Goal: Information Seeking & Learning: Learn about a topic

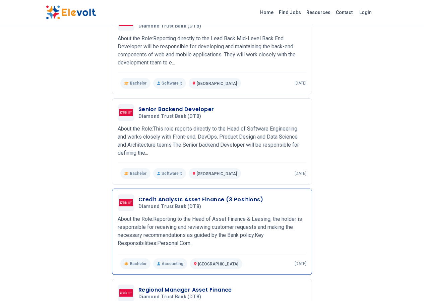
scroll to position [134, 0]
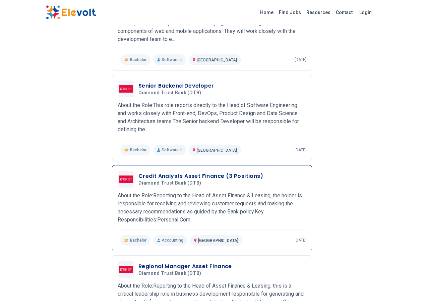
click at [180, 172] on h3 "Credit Analysts Asset Finance (3 Positions)" at bounding box center [201, 176] width 125 height 8
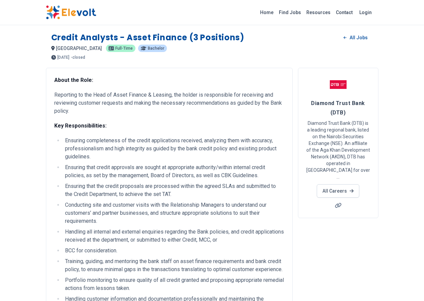
click at [124, 40] on h1 "Credit Analysts - Asset Finance (3 Positions)" at bounding box center [147, 37] width 193 height 11
click at [138, 51] on p "bachelor" at bounding box center [152, 48] width 29 height 7
click at [148, 50] on span "bachelor" at bounding box center [156, 48] width 16 height 4
click at [138, 51] on p "bachelor" at bounding box center [152, 48] width 29 height 7
click at [115, 50] on span "full-time" at bounding box center [123, 48] width 17 height 4
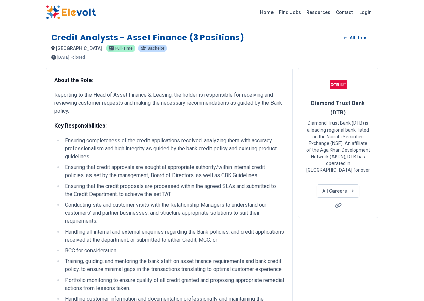
click at [106, 51] on p "full-time" at bounding box center [121, 48] width 30 height 7
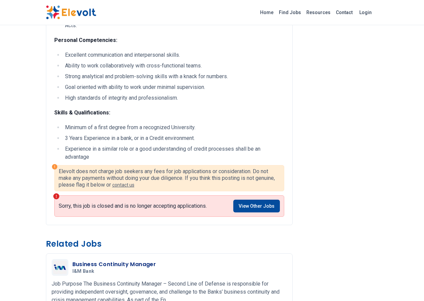
scroll to position [302, 0]
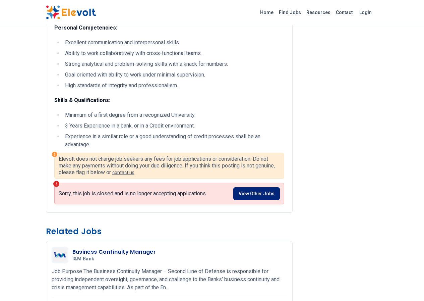
click at [269, 187] on link "View Other Jobs" at bounding box center [257, 193] width 47 height 13
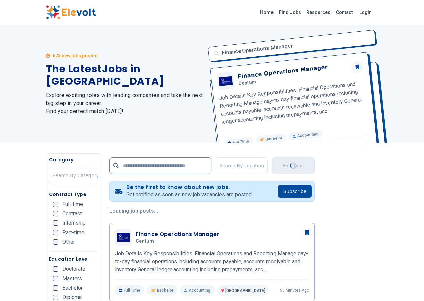
click at [109, 167] on input "text" at bounding box center [160, 165] width 102 height 17
